Goal: Find specific page/section: Find specific page/section

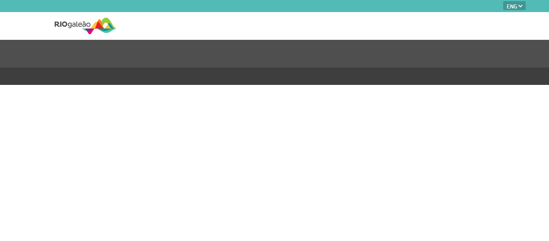
select select "en"
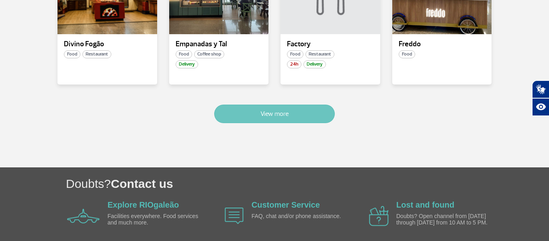
click at [301, 110] on button "View more" at bounding box center [274, 113] width 121 height 18
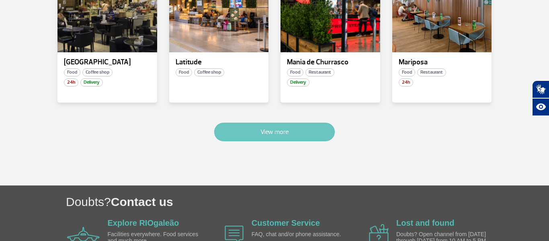
click at [296, 123] on button "View more" at bounding box center [274, 132] width 121 height 18
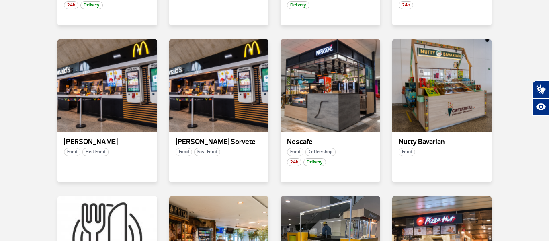
scroll to position [1093, 0]
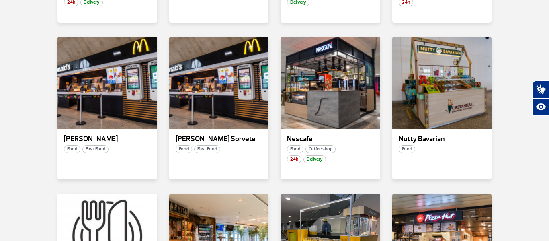
click at [274, 117] on div "[PERSON_NAME] Sorvete Food Fast Food" at bounding box center [219, 108] width 112 height 143
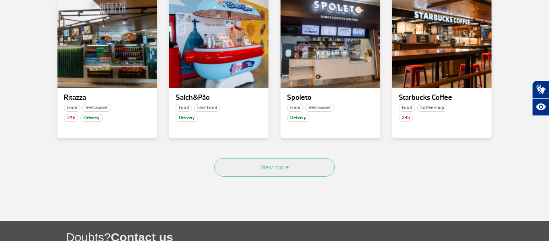
scroll to position [1449, 0]
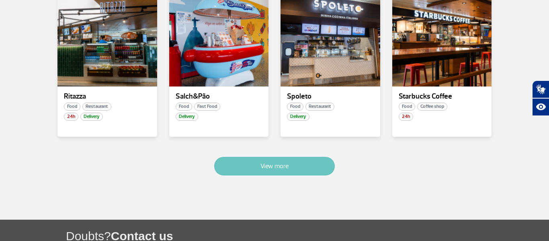
click at [281, 157] on button "View more" at bounding box center [274, 166] width 121 height 18
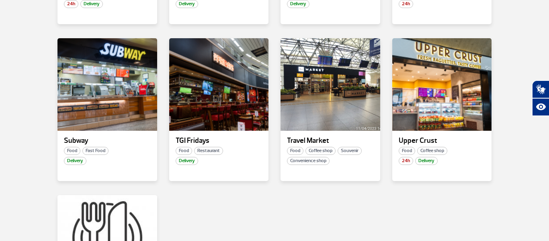
scroll to position [1561, 0]
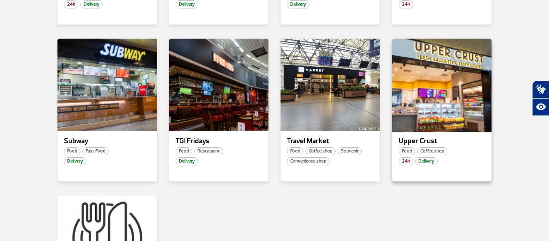
click at [427, 102] on div at bounding box center [441, 85] width 101 height 94
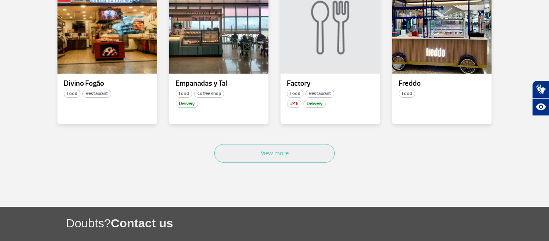
scroll to position [591, 0]
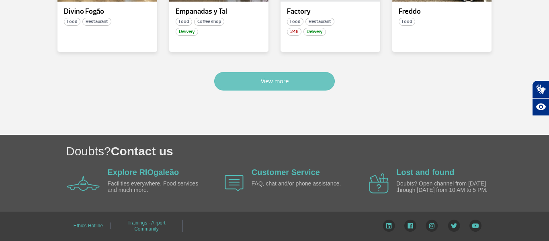
click at [306, 84] on button "View more" at bounding box center [274, 81] width 121 height 18
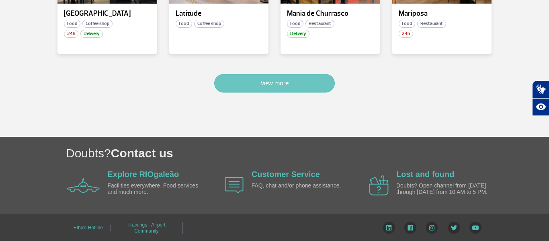
click at [282, 74] on button "View more" at bounding box center [274, 83] width 121 height 18
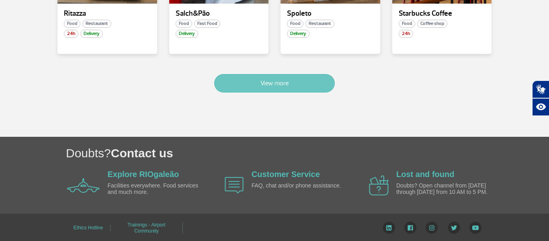
click at [282, 74] on button "View more" at bounding box center [274, 83] width 121 height 18
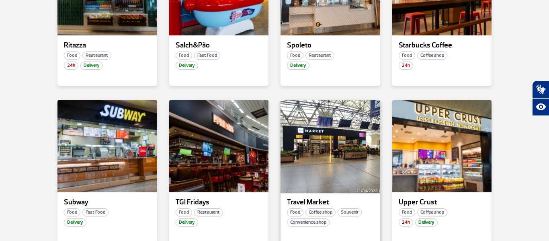
scroll to position [1500, 0]
